Goal: Information Seeking & Learning: Stay updated

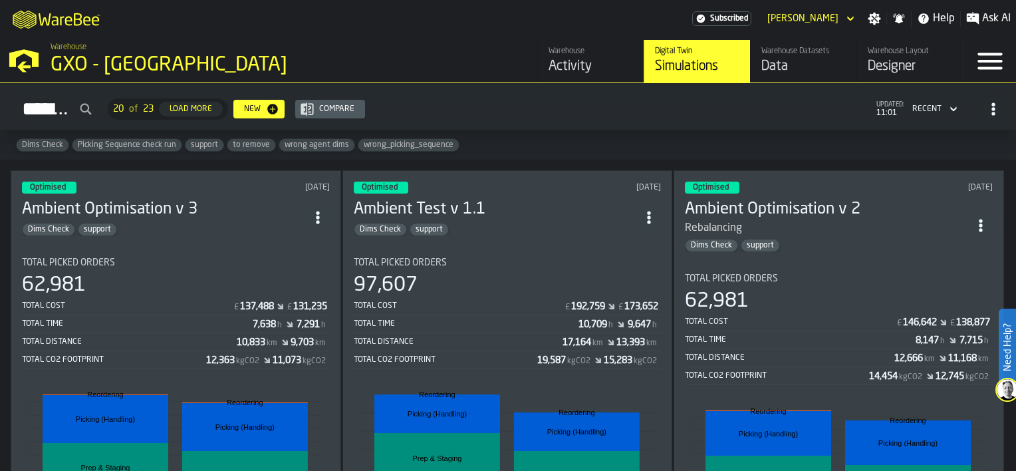
click at [565, 57] on div "Activity" at bounding box center [591, 66] width 84 height 19
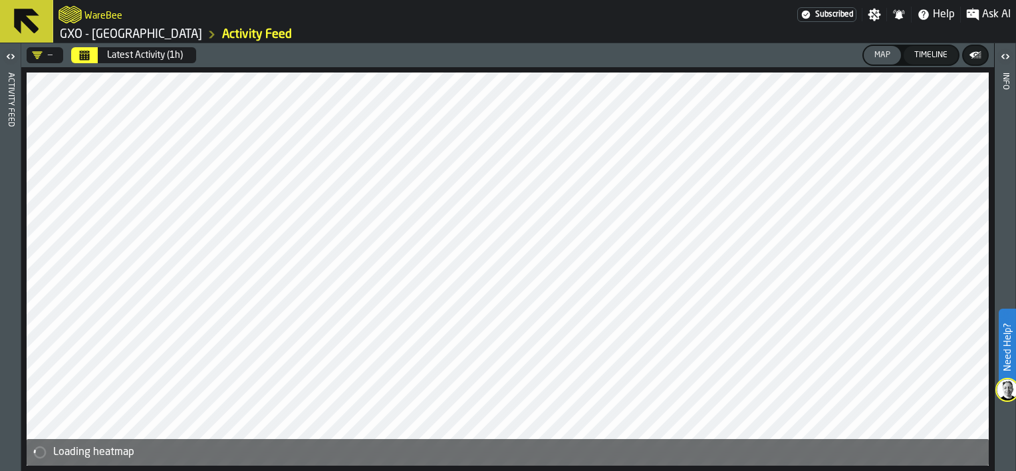
click at [80, 56] on icon "Calendar" at bounding box center [85, 56] width 10 height 7
click at [98, 56] on div "Latest Activity (1h)" at bounding box center [147, 55] width 98 height 16
click at [105, 55] on button "Latest Activity (1h)" at bounding box center [145, 55] width 92 height 27
